Goal: Task Accomplishment & Management: Complete application form

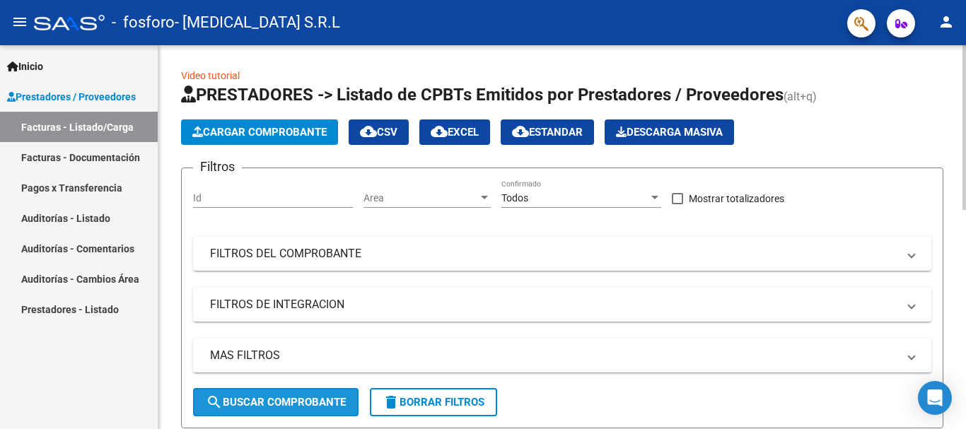
click at [288, 395] on button "search Buscar Comprobante" at bounding box center [275, 402] width 165 height 28
click at [314, 410] on button "search Buscar Comprobante" at bounding box center [275, 402] width 165 height 28
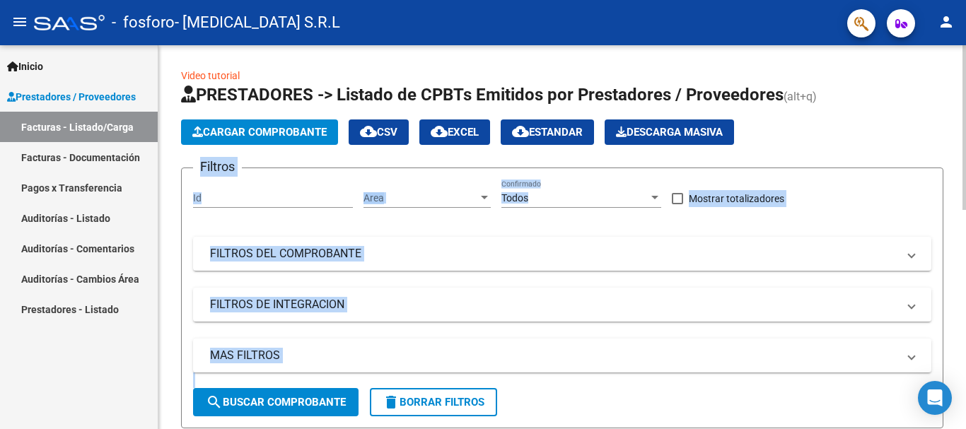
drag, startPoint x: 961, startPoint y: 108, endPoint x: 965, endPoint y: 173, distance: 65.2
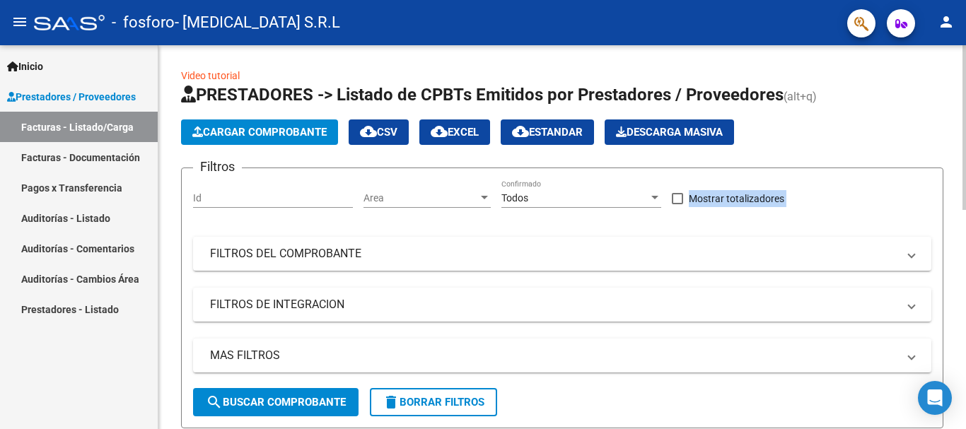
click at [965, 159] on div at bounding box center [964, 127] width 4 height 165
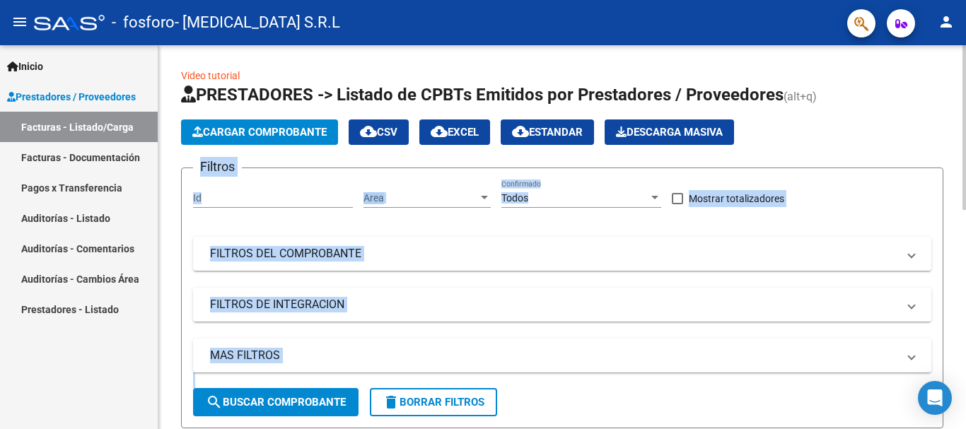
scroll to position [153, 0]
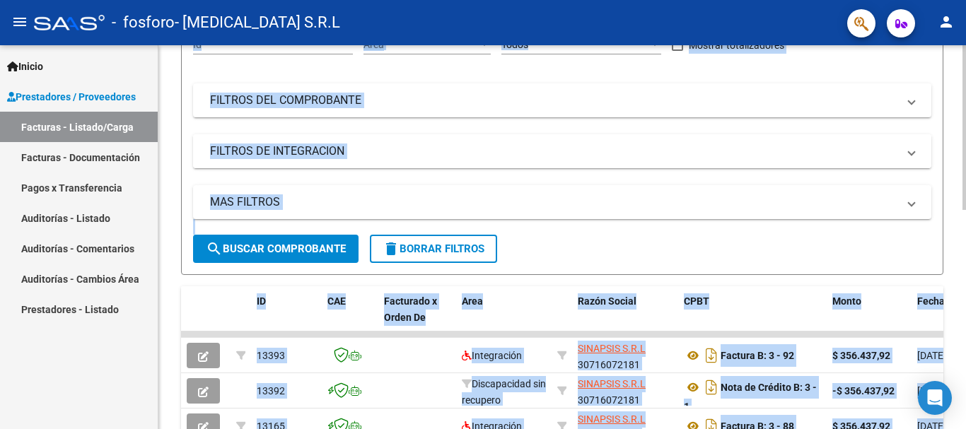
click at [833, 139] on mat-expansion-panel-header "FILTROS DE INTEGRACION" at bounding box center [562, 151] width 738 height 34
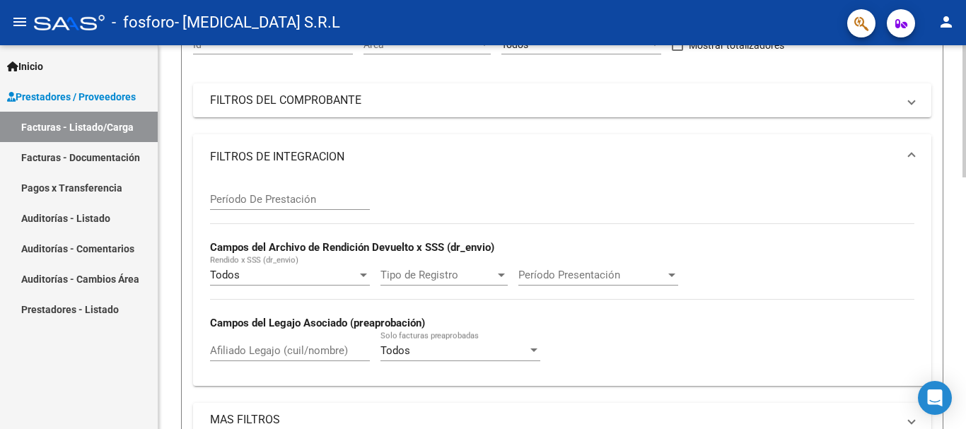
scroll to position [0, 0]
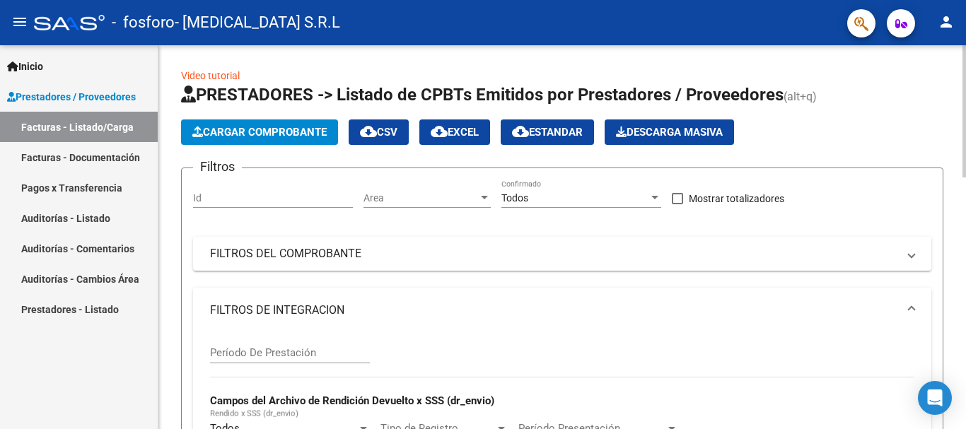
click at [965, 86] on div at bounding box center [964, 111] width 4 height 132
click at [257, 136] on span "Cargar Comprobante" at bounding box center [259, 132] width 134 height 13
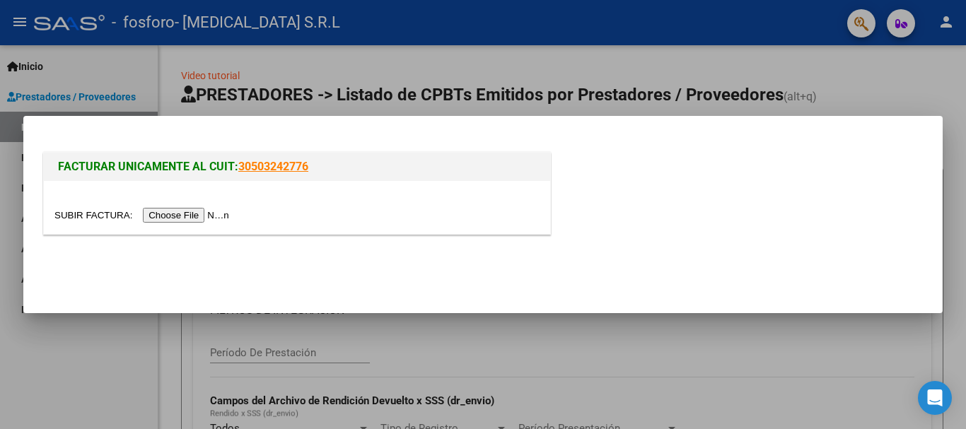
click at [200, 217] on input "file" at bounding box center [143, 215] width 179 height 15
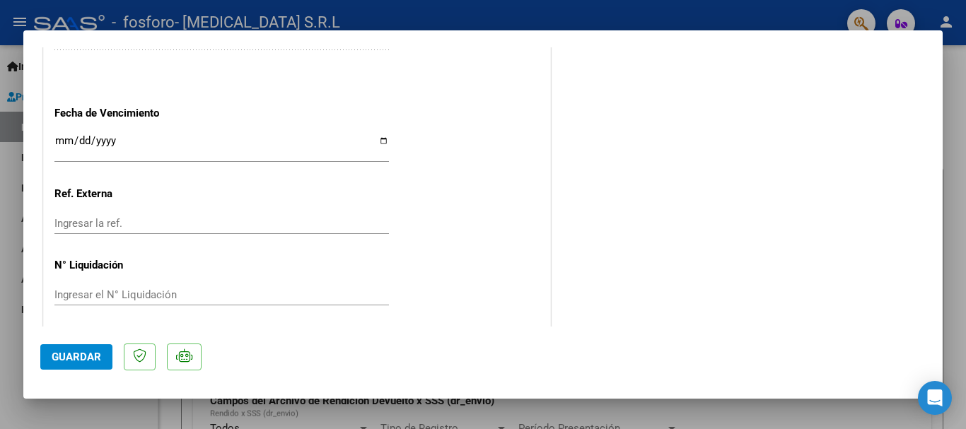
scroll to position [851, 0]
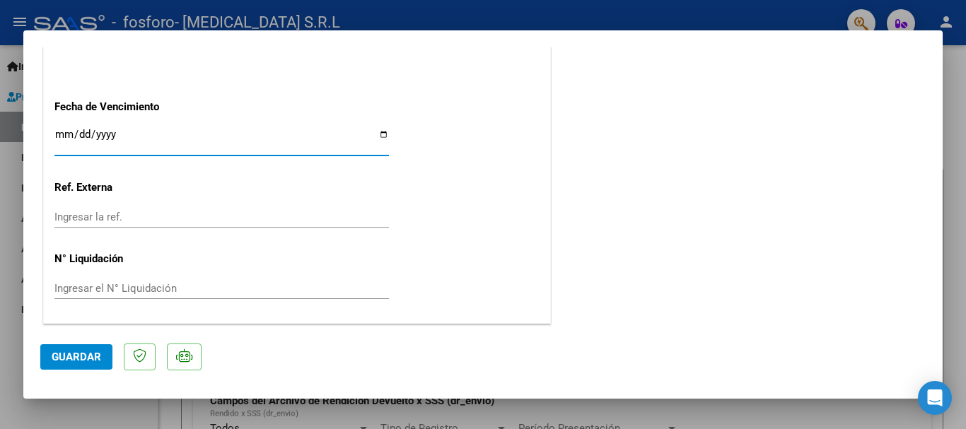
click at [378, 132] on input "Ingresar la fecha" at bounding box center [221, 140] width 334 height 23
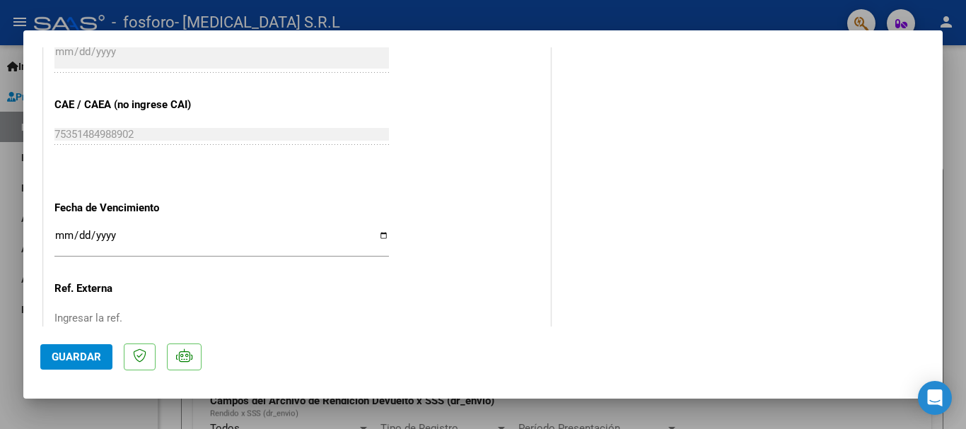
scroll to position [725, 0]
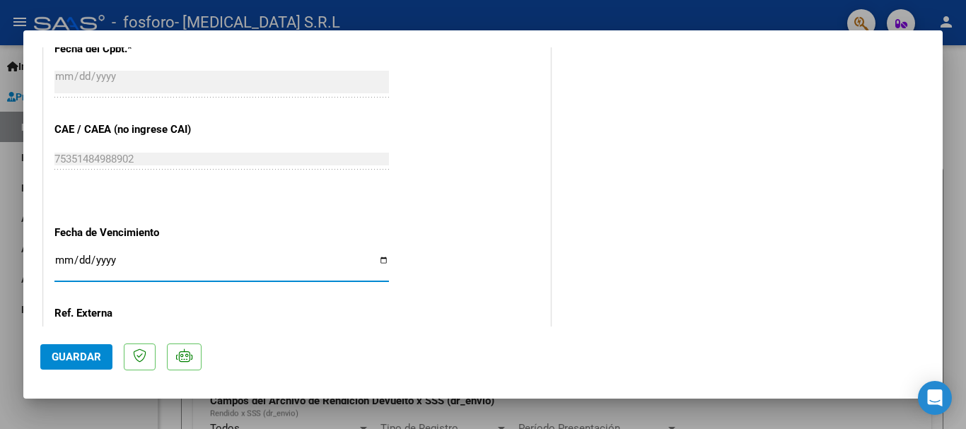
click at [380, 258] on input "Ingresar la fecha" at bounding box center [221, 266] width 334 height 23
type input "[DATE]"
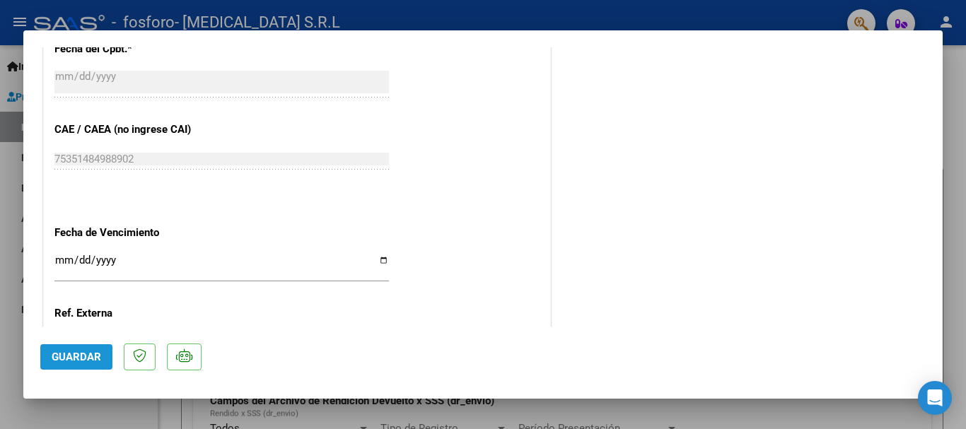
click at [68, 359] on span "Guardar" at bounding box center [77, 357] width 50 height 13
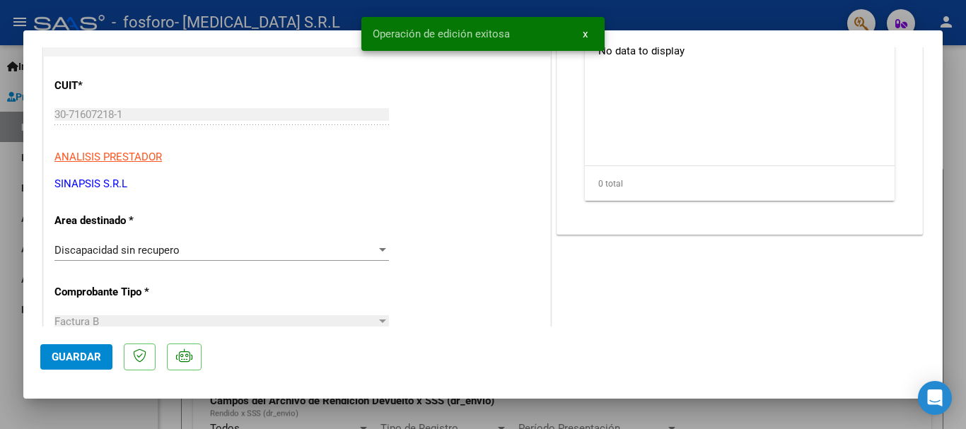
scroll to position [0, 0]
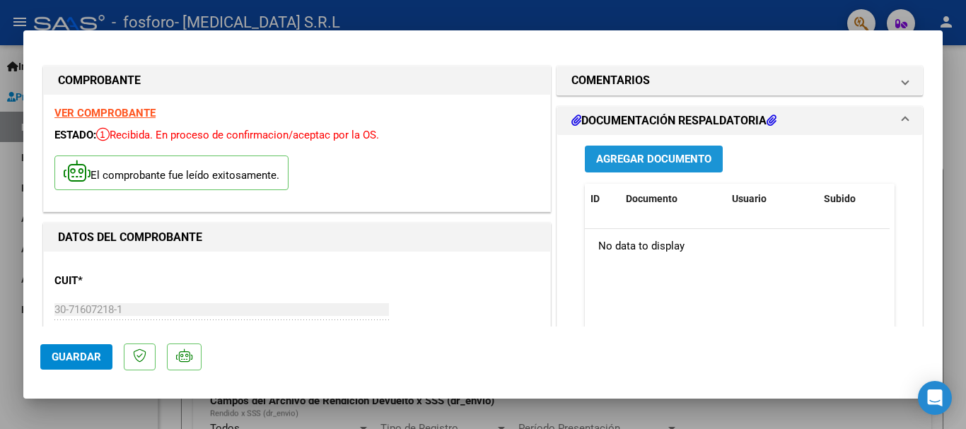
click at [633, 156] on span "Agregar Documento" at bounding box center [653, 159] width 115 height 13
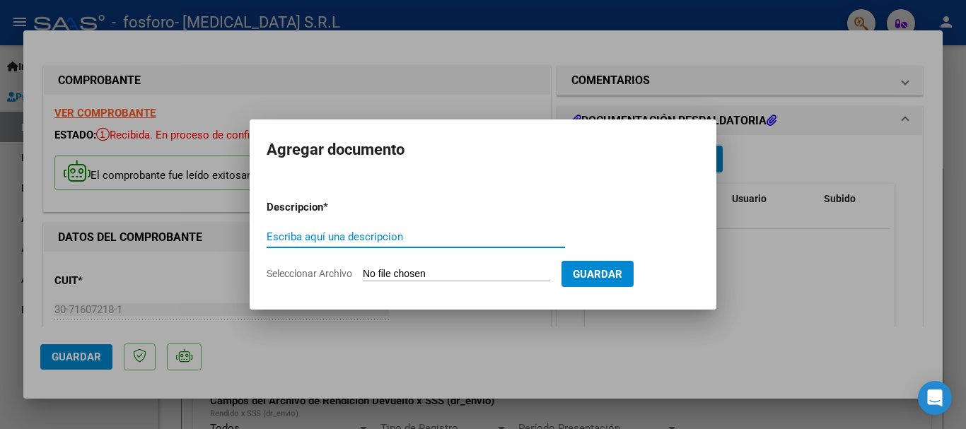
click at [380, 234] on input "Escriba aquí una descripcion" at bounding box center [416, 237] width 298 height 13
type input "ASISTENCIA"
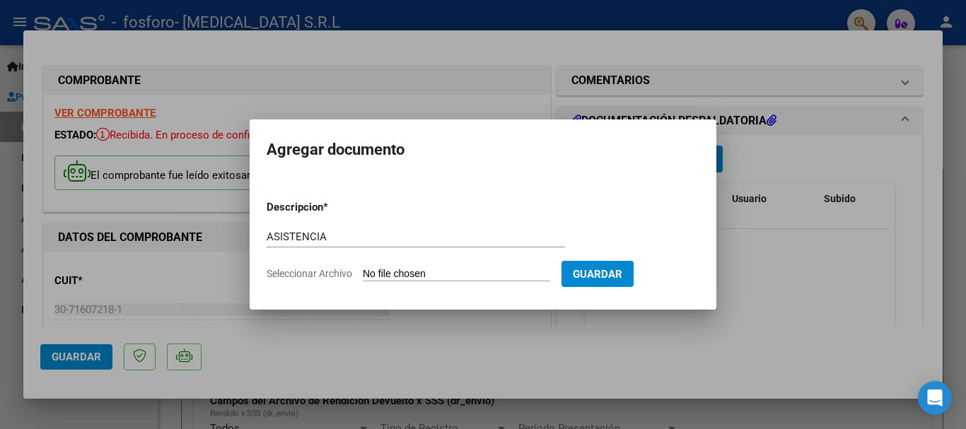
click at [433, 274] on input "Seleccionar Archivo" at bounding box center [456, 274] width 187 height 13
type input "C:\fakepath\asistencia agosto.pdf"
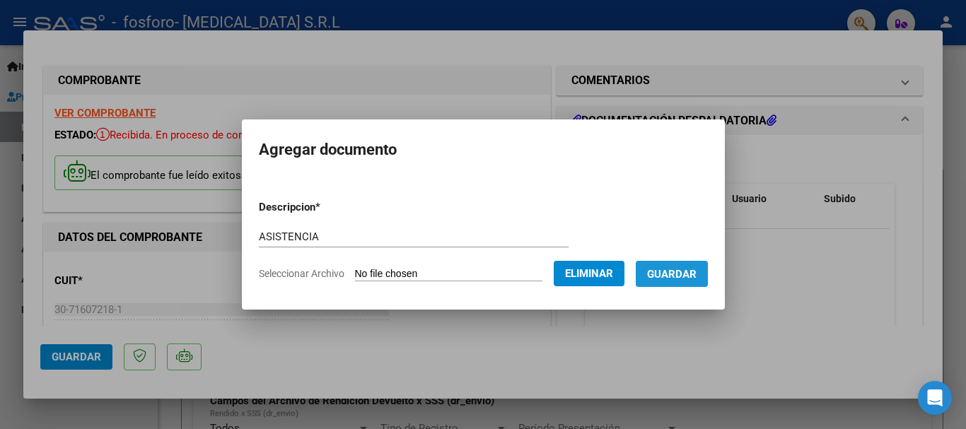
click at [680, 278] on span "Guardar" at bounding box center [672, 274] width 50 height 13
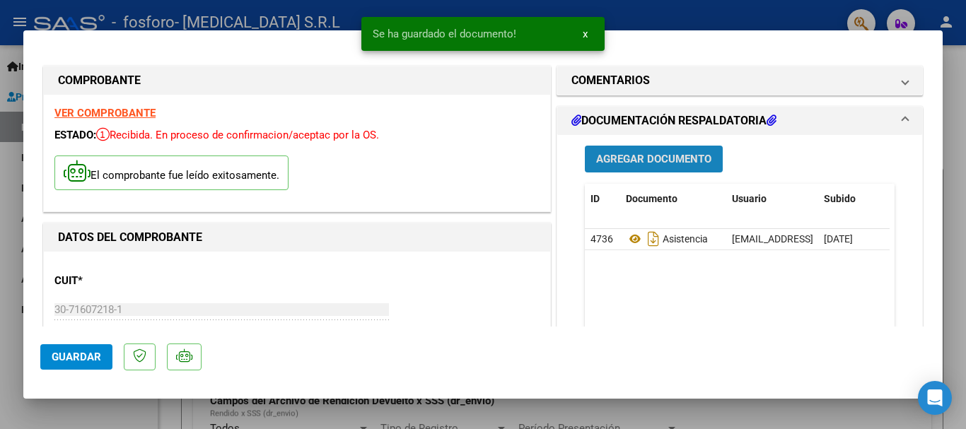
click at [653, 161] on span "Agregar Documento" at bounding box center [653, 159] width 115 height 13
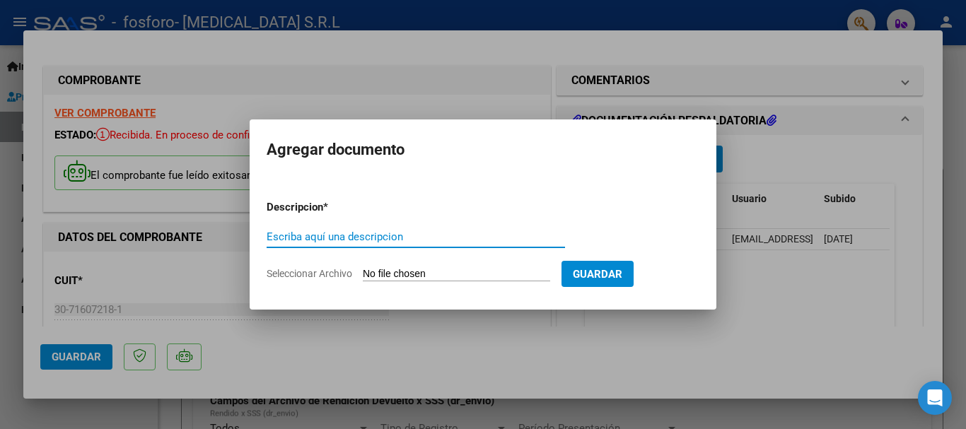
click at [280, 232] on input "Escriba aquí una descripcion" at bounding box center [416, 237] width 298 height 13
type input "INFORME"
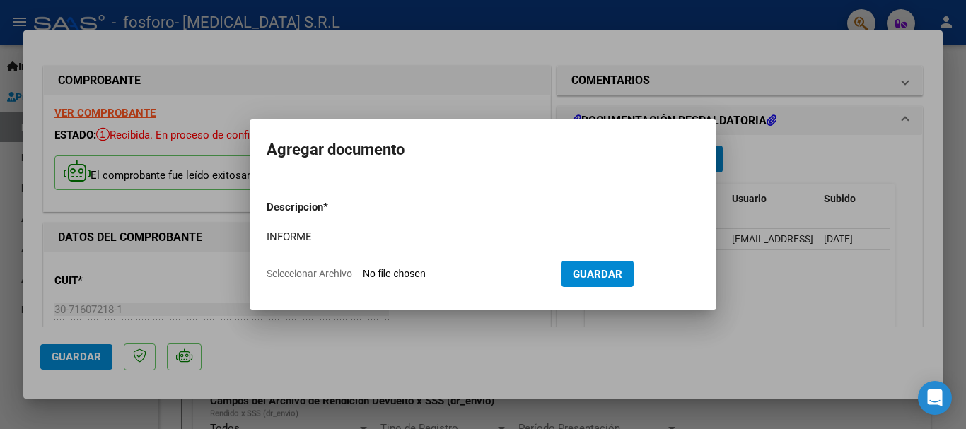
click at [443, 266] on form "Descripcion * INFORME Escriba aquí una descripcion Seleccionar Archivo Guardar" at bounding box center [483, 240] width 433 height 103
click at [430, 274] on input "Seleccionar Archivo" at bounding box center [456, 274] width 187 height 13
type input "C:\fakepath\INFORME [DATE] [PERSON_NAME] [PERSON_NAME].pdf"
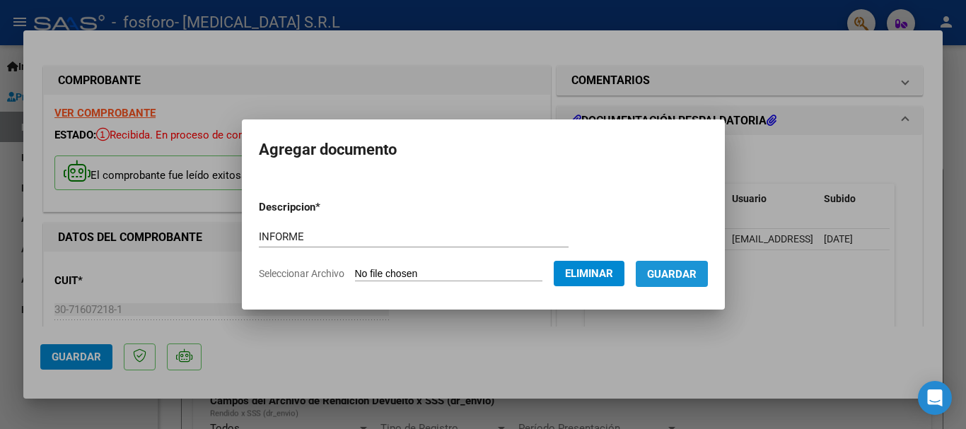
click at [673, 281] on button "Guardar" at bounding box center [672, 274] width 72 height 26
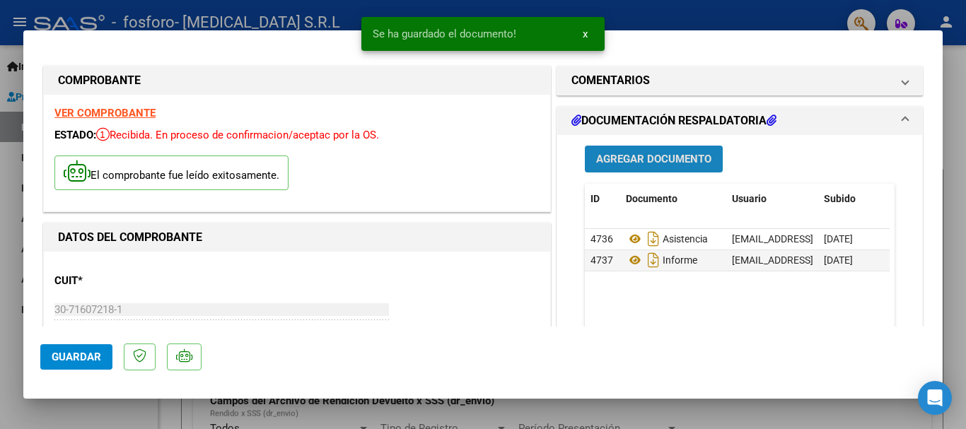
click at [646, 158] on span "Agregar Documento" at bounding box center [653, 159] width 115 height 13
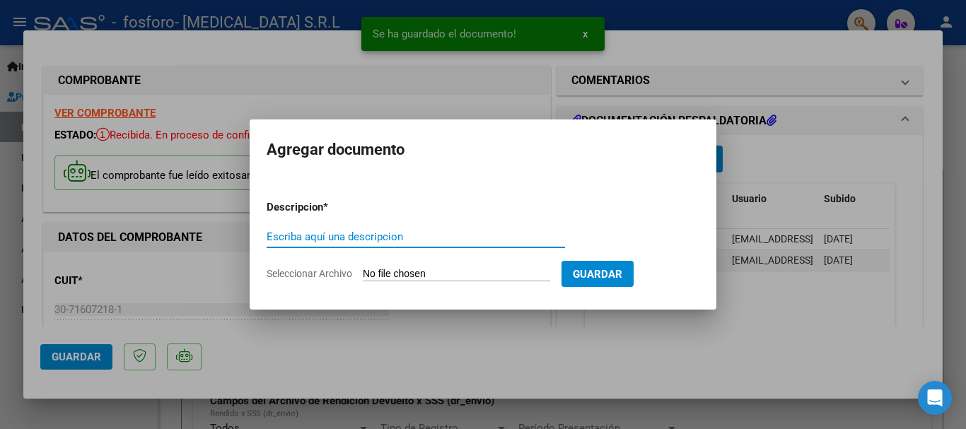
click at [336, 236] on input "Escriba aquí una descripcion" at bounding box center [416, 237] width 298 height 13
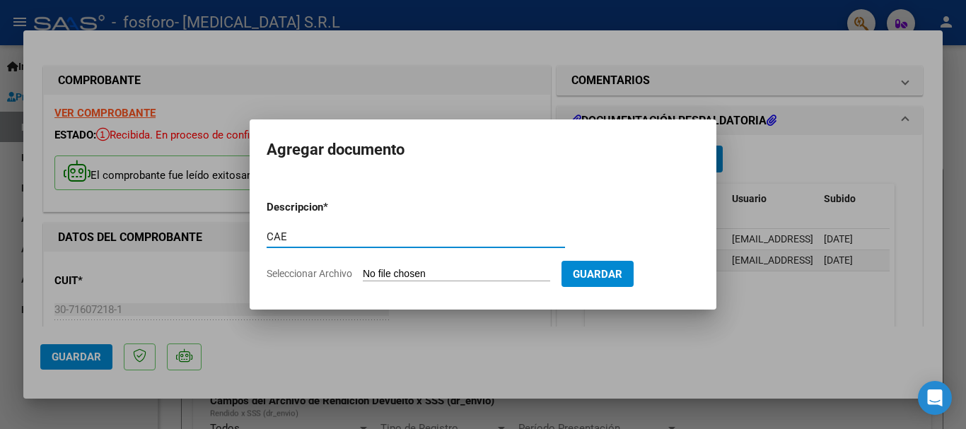
type input "CAE"
click at [458, 272] on input "Seleccionar Archivo" at bounding box center [456, 274] width 187 height 13
type input "C:\fakepath\CAE [DATE].pdf"
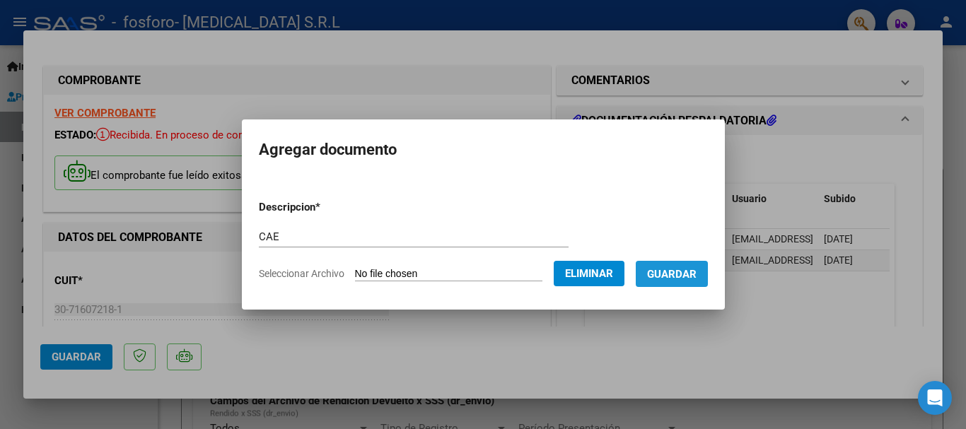
click at [697, 272] on span "Guardar" at bounding box center [672, 274] width 50 height 13
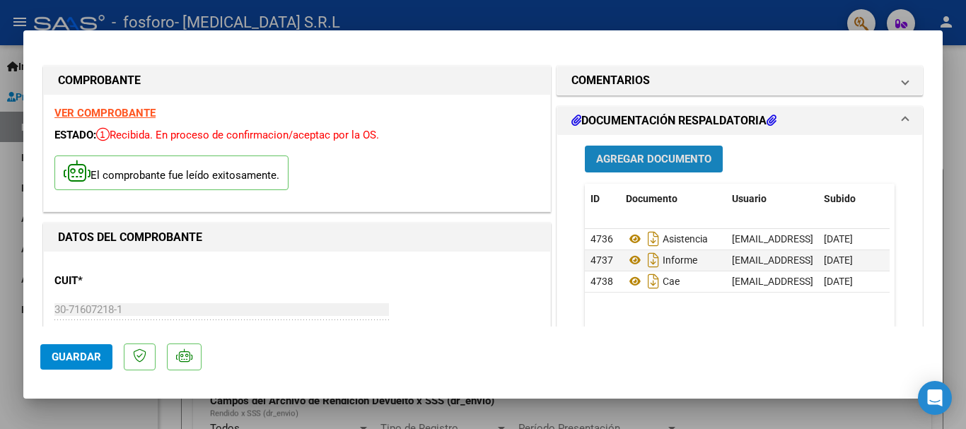
click at [656, 154] on span "Agregar Documento" at bounding box center [653, 159] width 115 height 13
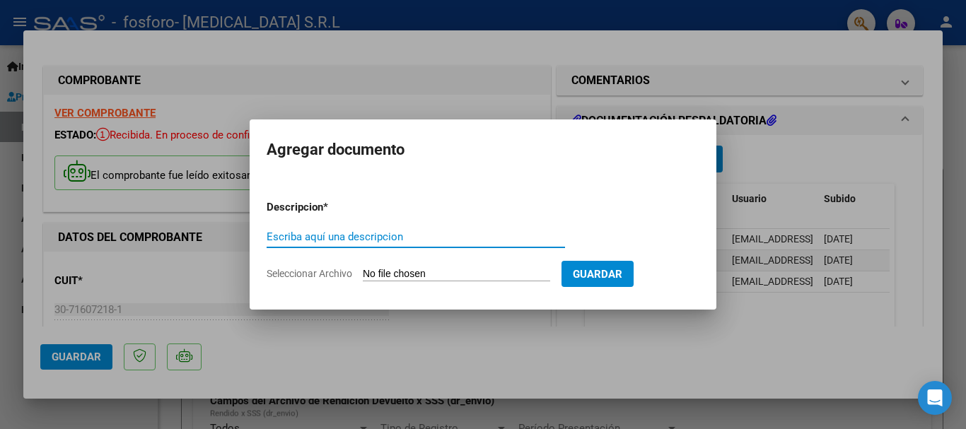
click at [316, 235] on input "Escriba aquí una descripcion" at bounding box center [416, 237] width 298 height 13
type input "FACTURA"
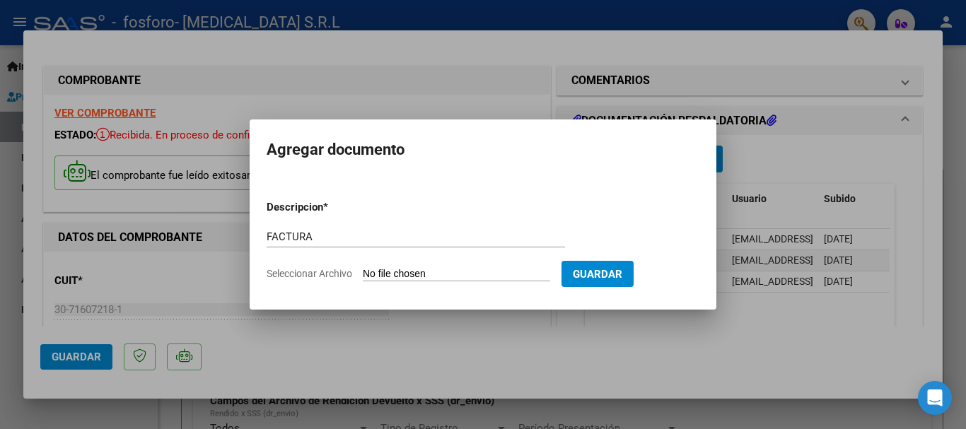
click at [401, 276] on input "Seleccionar Archivo" at bounding box center [456, 274] width 187 height 13
type input "C:\fakepath\FACTURA AGOSTO 25.pdf"
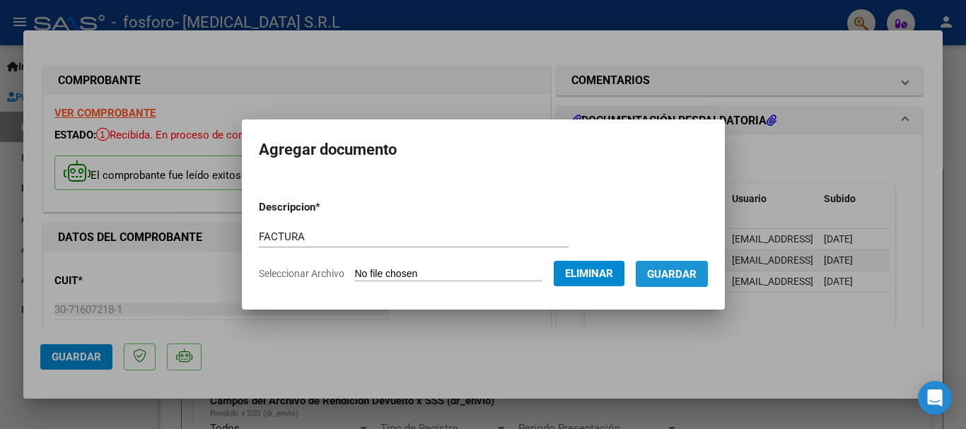
click at [685, 282] on button "Guardar" at bounding box center [672, 274] width 72 height 26
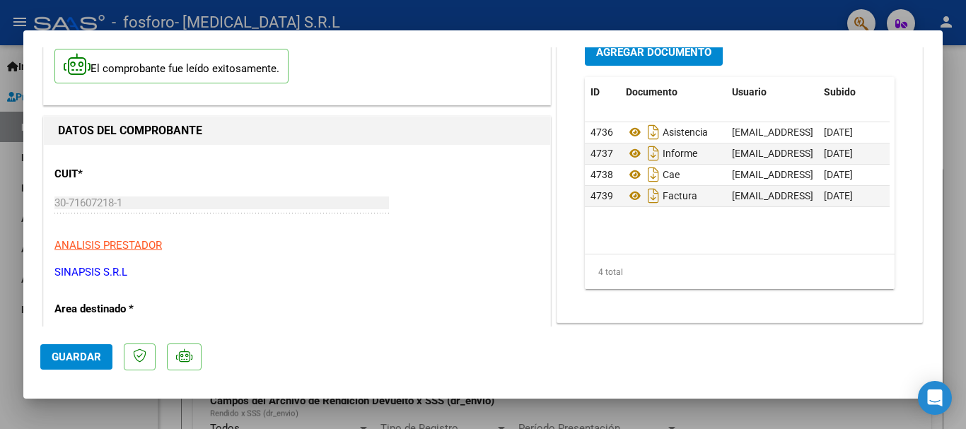
scroll to position [72, 0]
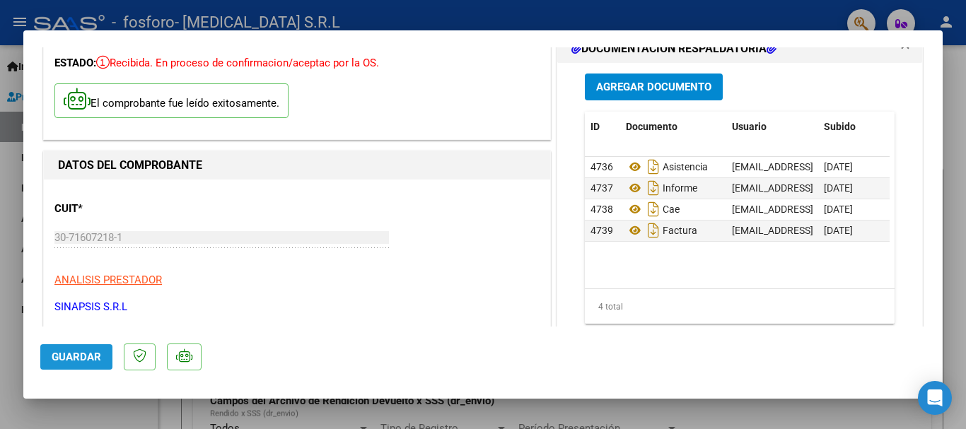
click at [78, 354] on span "Guardar" at bounding box center [77, 357] width 50 height 13
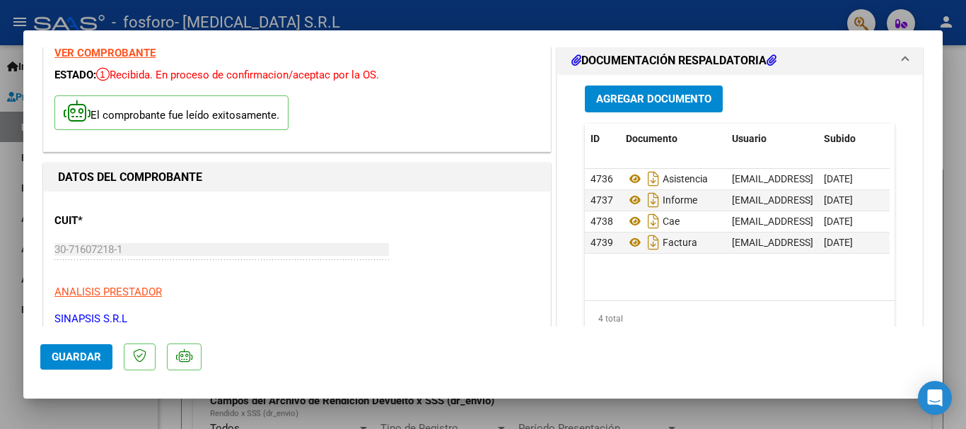
scroll to position [0, 0]
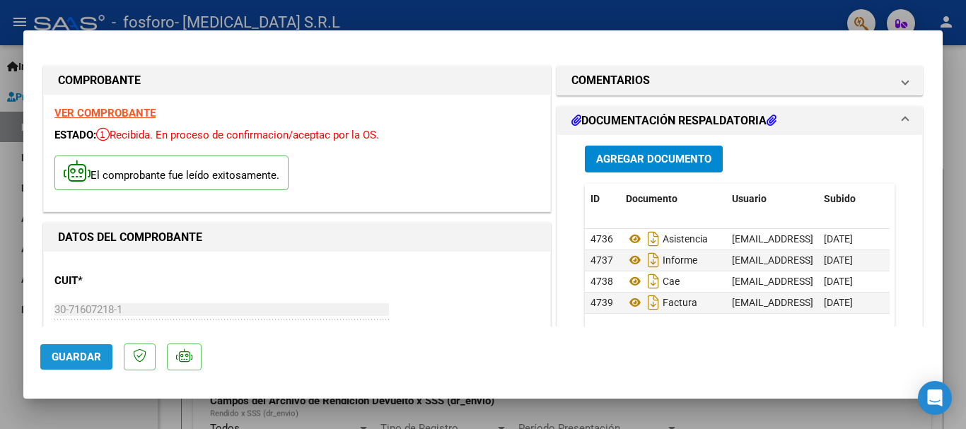
click at [71, 361] on span "Guardar" at bounding box center [77, 357] width 50 height 13
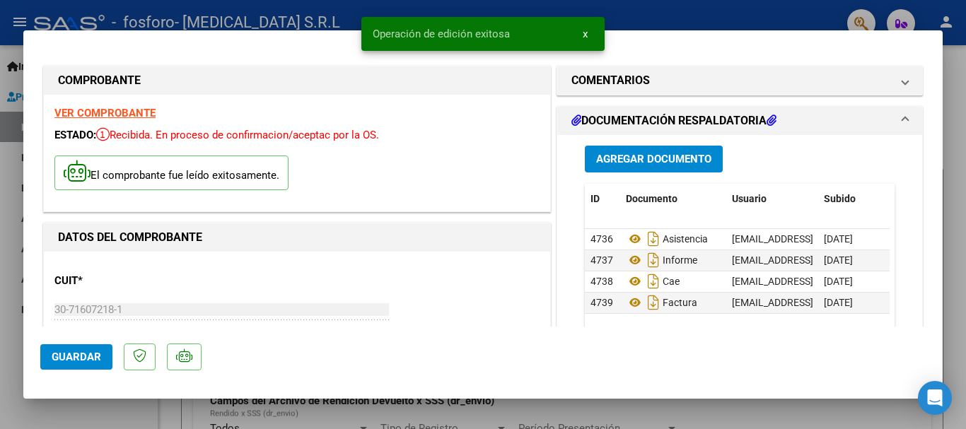
click at [800, 15] on div at bounding box center [483, 214] width 966 height 429
